Goal: Task Accomplishment & Management: Complete application form

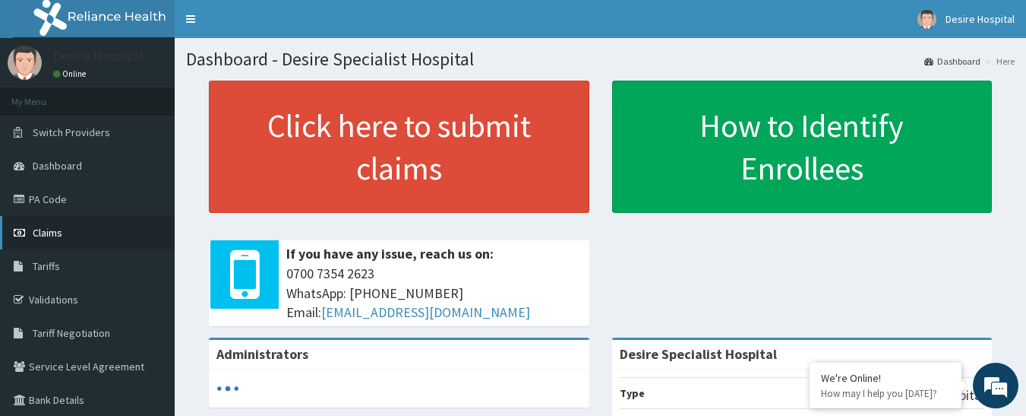
click at [55, 241] on link "Claims" at bounding box center [87, 232] width 175 height 33
click at [46, 230] on span "Claims" at bounding box center [48, 233] width 30 height 14
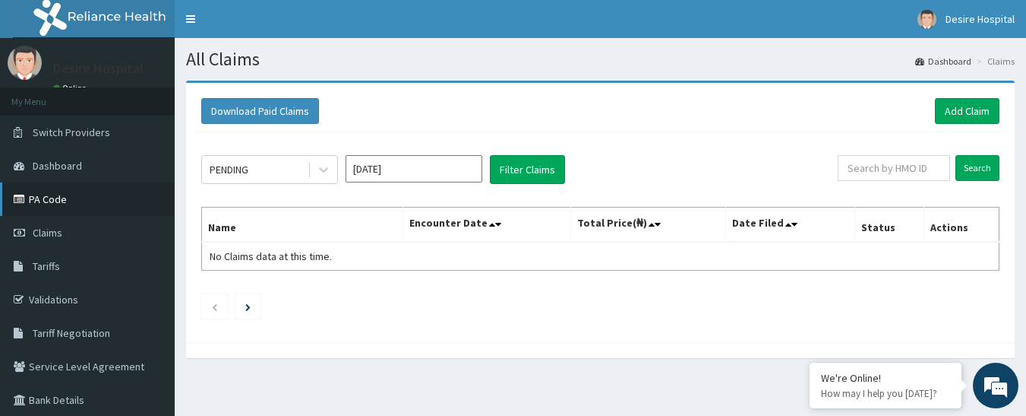
click at [36, 196] on link "PA Code" at bounding box center [87, 198] width 175 height 33
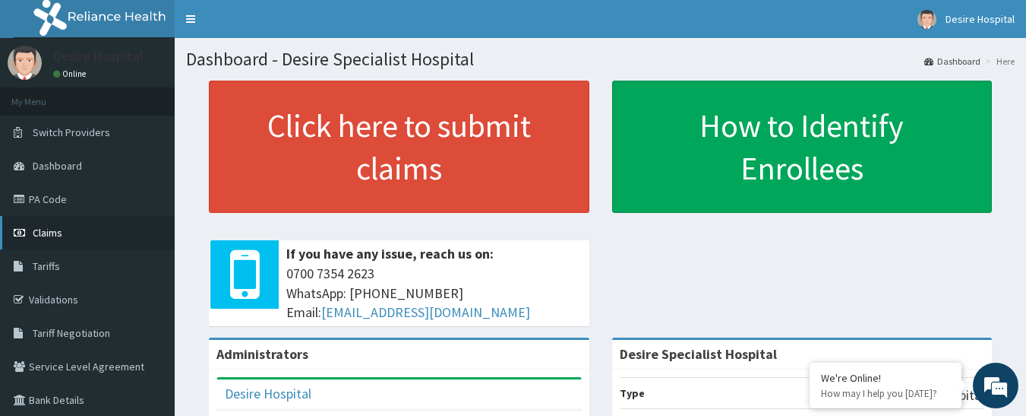
click at [53, 228] on span "Claims" at bounding box center [48, 233] width 30 height 14
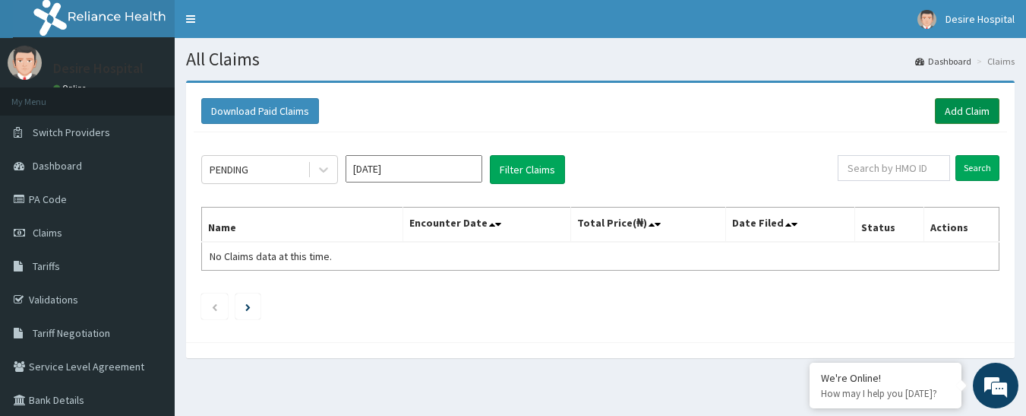
click at [959, 109] on link "Add Claim" at bounding box center [967, 111] width 65 height 26
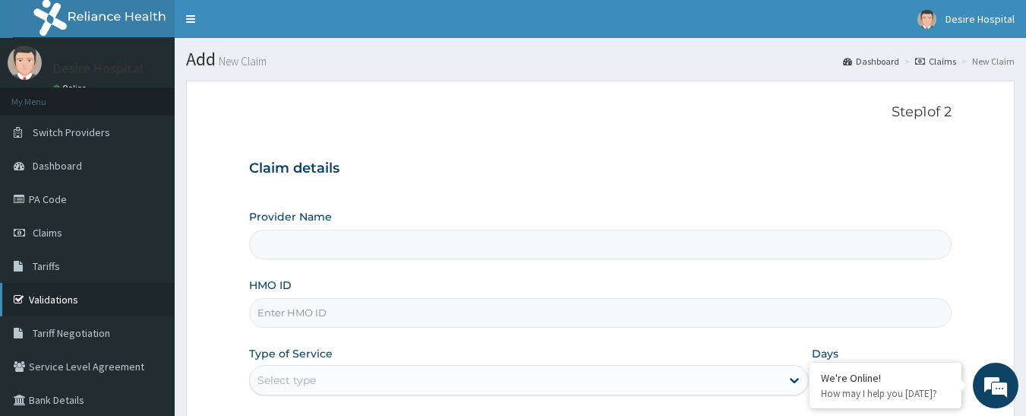
type input "Desire Specialist Hospital"
click at [43, 293] on link "Validations" at bounding box center [87, 299] width 175 height 33
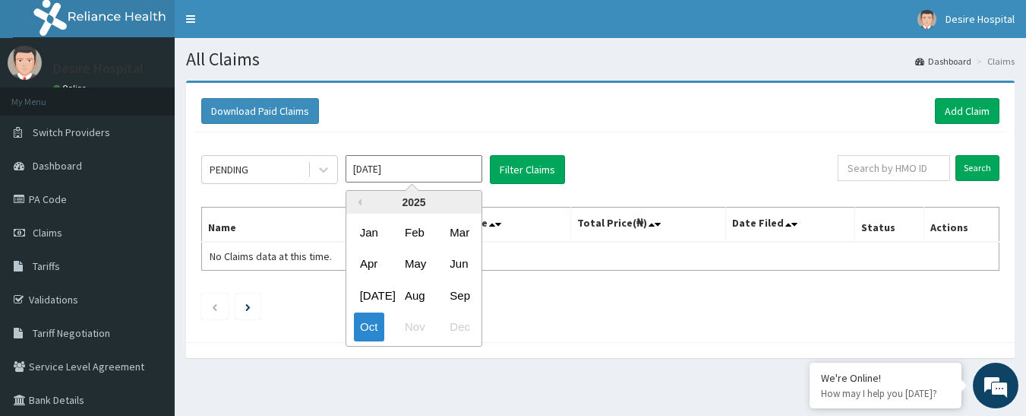
click at [387, 166] on input "Oct 2025" at bounding box center [414, 168] width 137 height 27
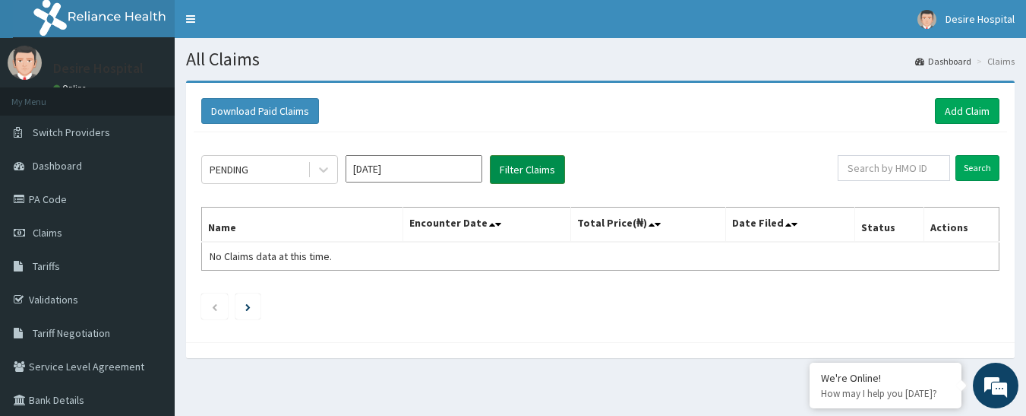
click at [530, 169] on button "Filter Claims" at bounding box center [527, 169] width 75 height 29
click at [941, 119] on link "Add Claim" at bounding box center [967, 111] width 65 height 26
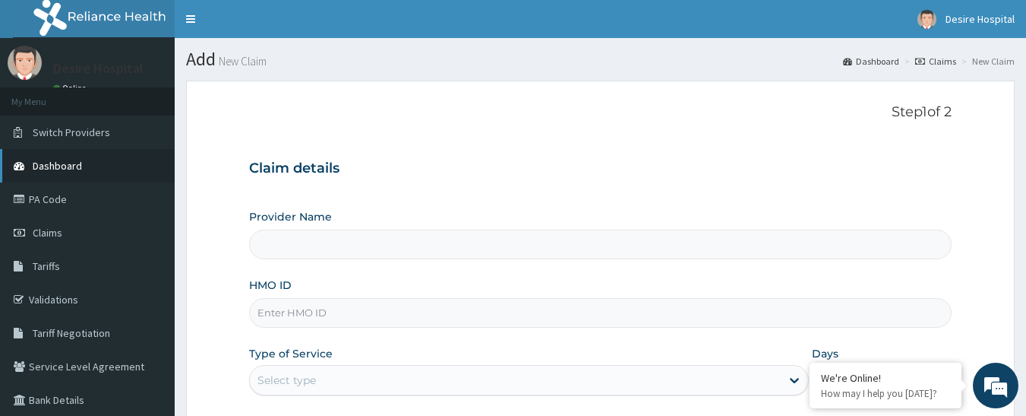
type input "Desire Specialist Hospital"
click at [43, 162] on span "Dashboard" at bounding box center [57, 166] width 49 height 14
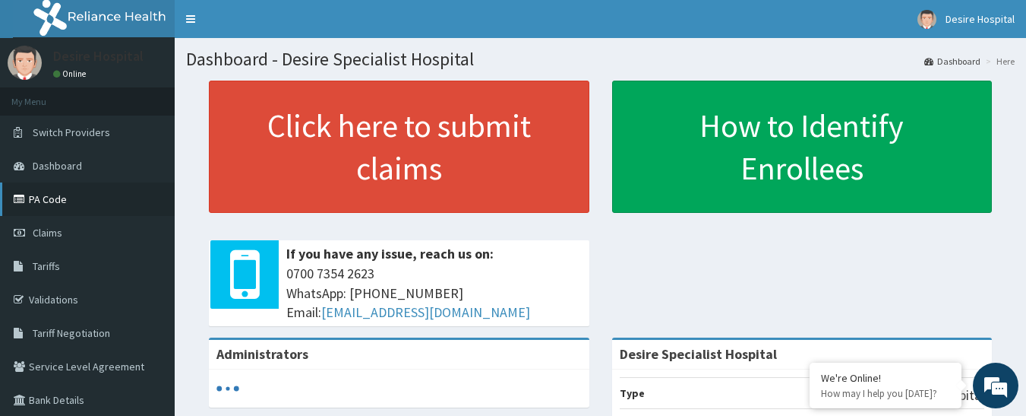
click at [53, 194] on link "PA Code" at bounding box center [87, 198] width 175 height 33
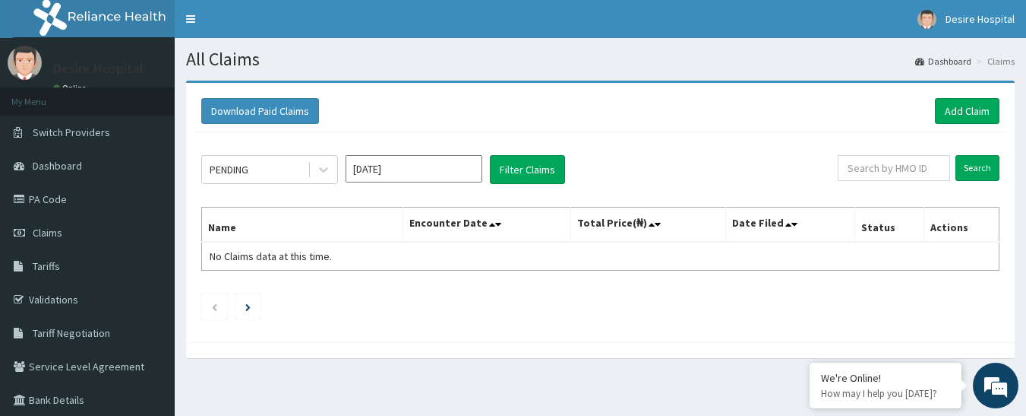
click at [658, 323] on div "PENDING [DATE] Filter Claims Search Name Encounter Date Total Price(₦) Date Fil…" at bounding box center [601, 233] width 814 height 202
click at [60, 195] on link "PA Code" at bounding box center [87, 198] width 175 height 33
